Goal: Check status: Check status

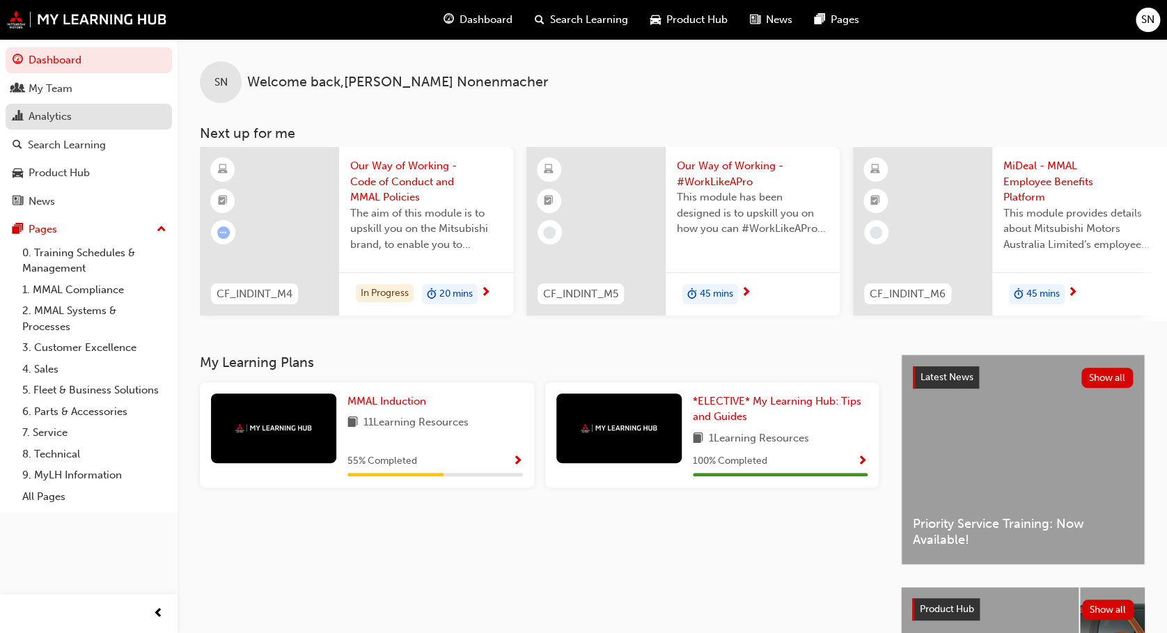
click at [81, 121] on div "Analytics" at bounding box center [89, 116] width 153 height 17
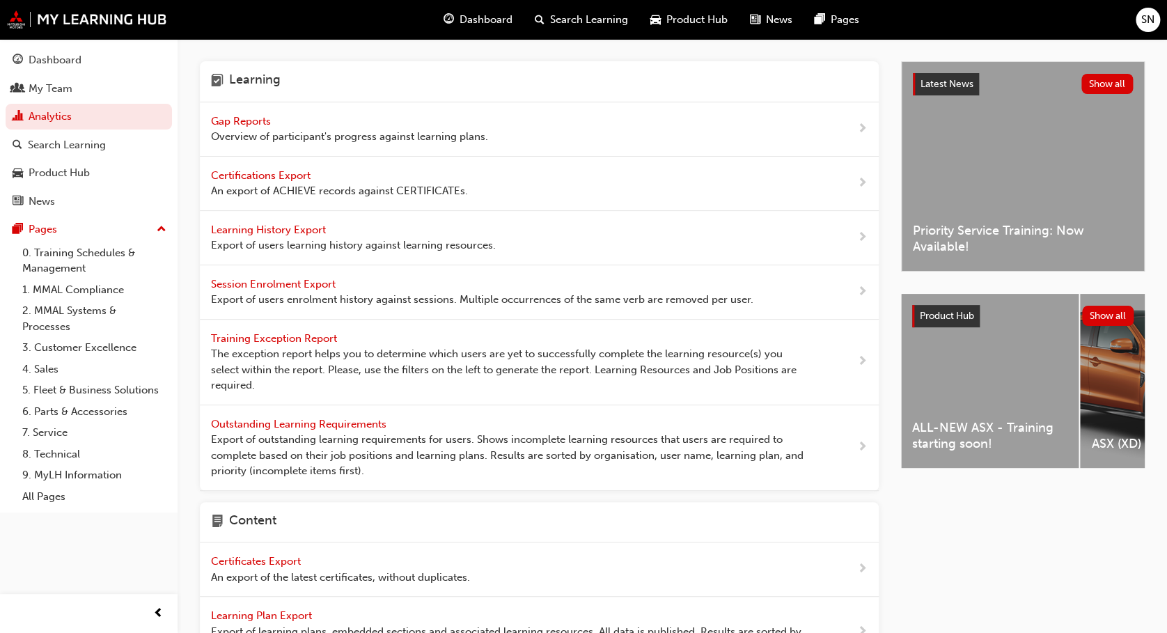
click at [242, 121] on span "Gap Reports" at bounding box center [242, 121] width 63 height 13
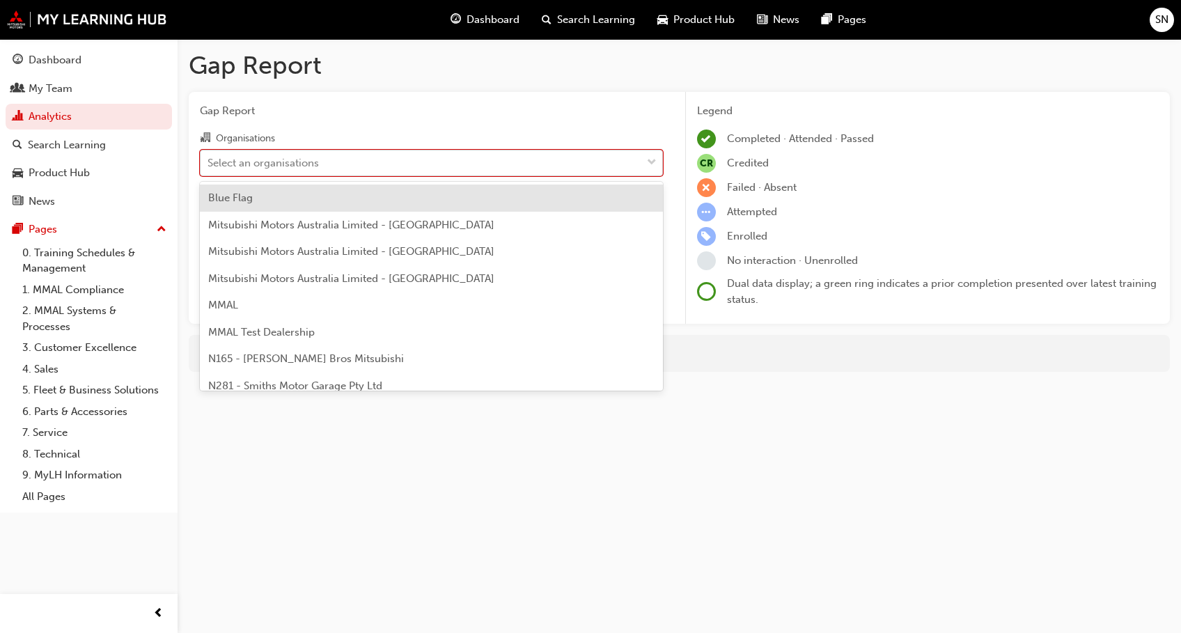
click at [328, 160] on div "Select an organisations" at bounding box center [421, 162] width 441 height 24
click at [209, 160] on input "Organisations option Blue Flag focused, 1 of 202. 202 results available. Use Up…" at bounding box center [208, 162] width 1 height 12
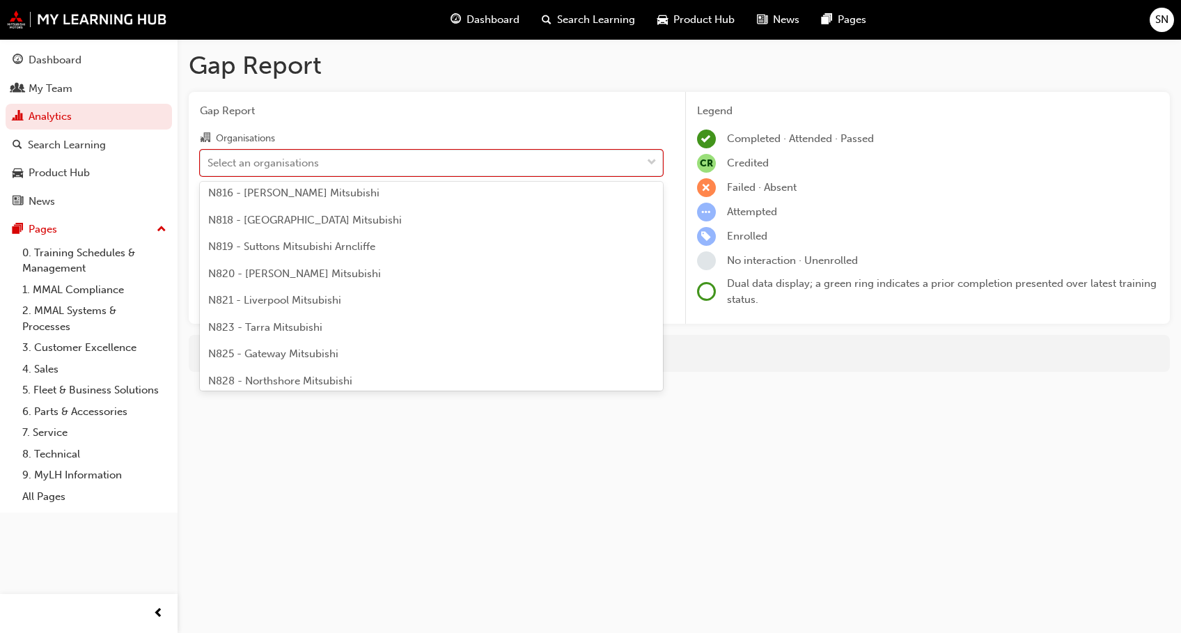
scroll to position [728, 0]
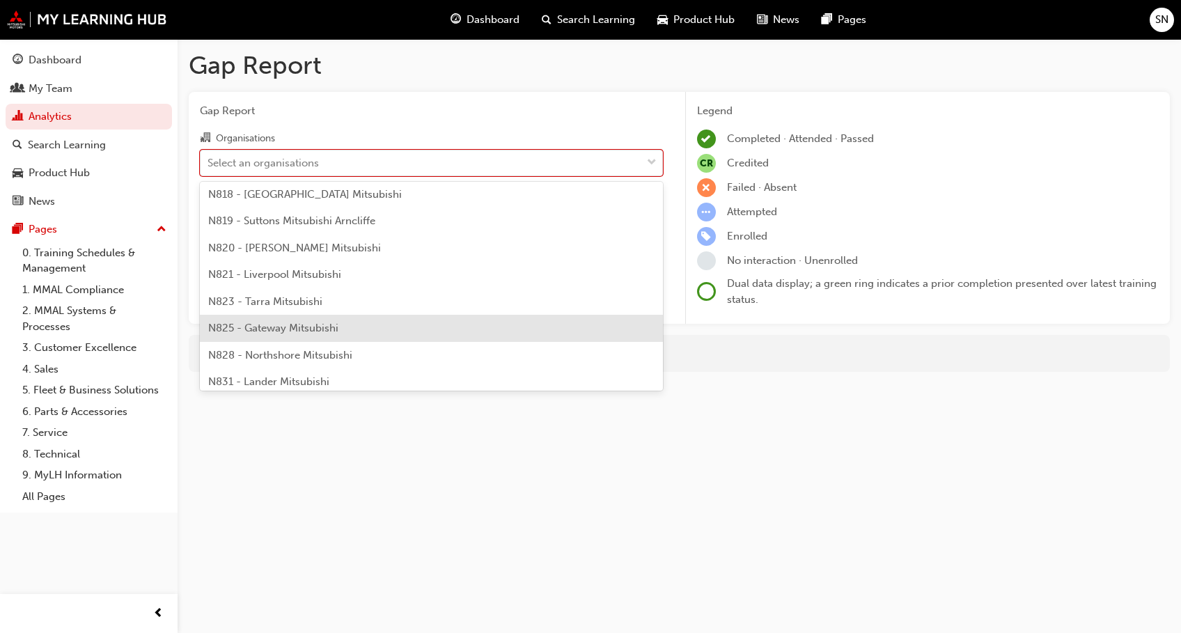
click at [352, 320] on div "N825 - Gateway Mitsubishi" at bounding box center [431, 328] width 463 height 27
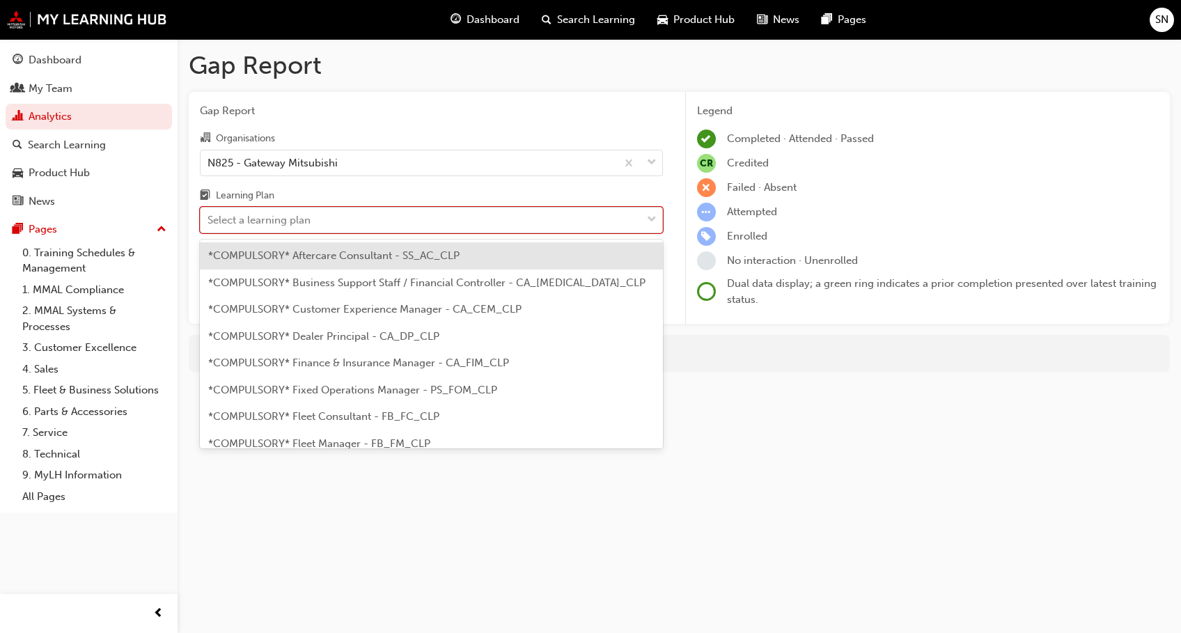
click at [652, 225] on span "down-icon" at bounding box center [652, 220] width 10 height 18
click at [209, 225] on input "Learning Plan option *COMPULSORY* Aftercare Consultant - SS_AC_CLP focused, 1 o…" at bounding box center [208, 220] width 1 height 12
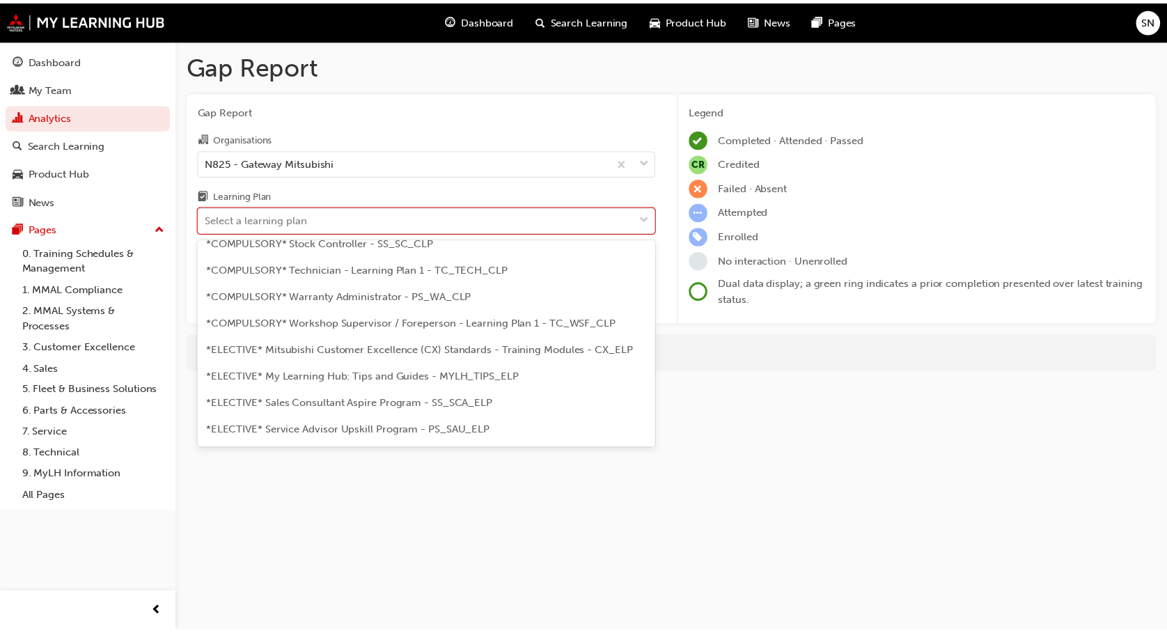
scroll to position [551, 0]
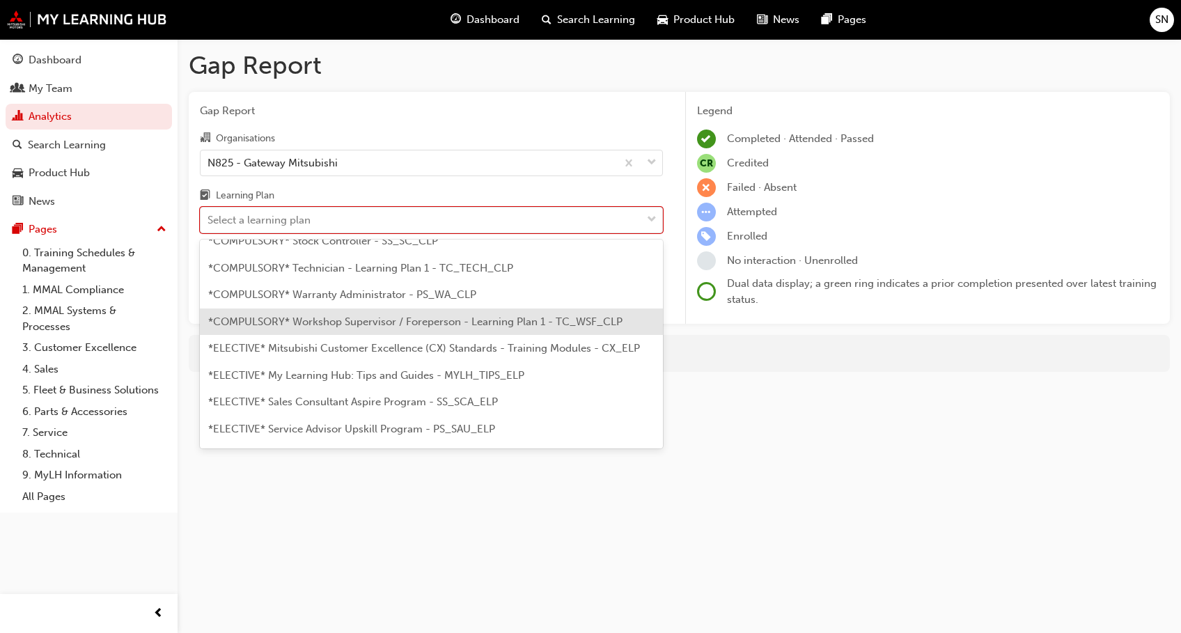
click at [478, 312] on div "*COMPULSORY* Workshop Supervisor / Foreperson - Learning Plan 1 - TC_WSF_CLP" at bounding box center [431, 322] width 463 height 27
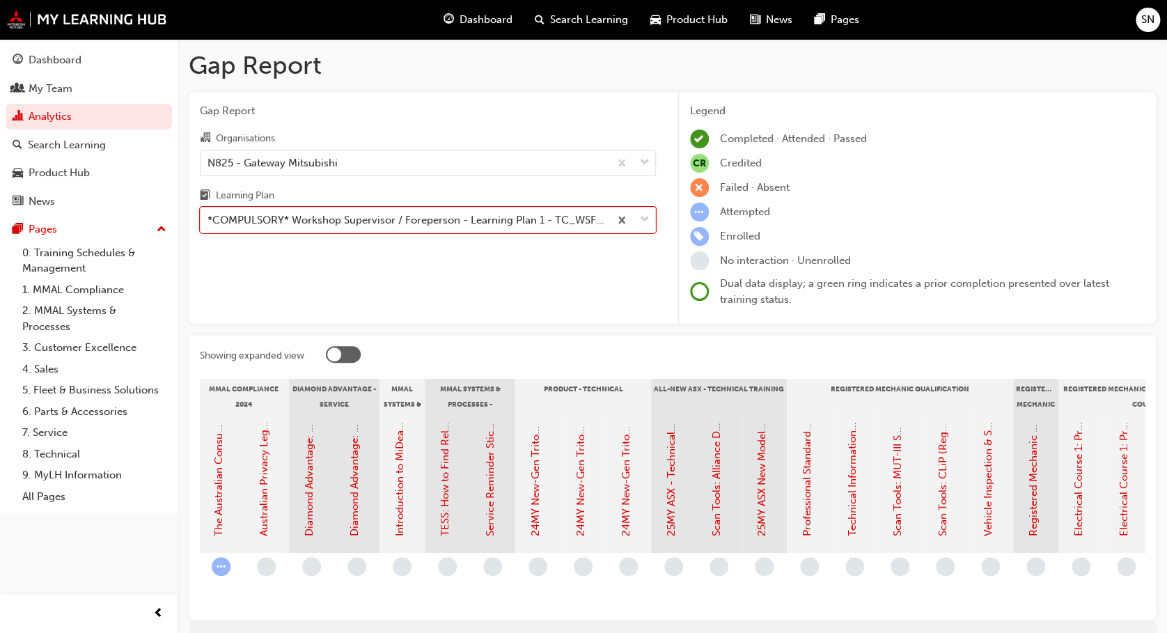
scroll to position [0, 297]
